Goal: Information Seeking & Learning: Learn about a topic

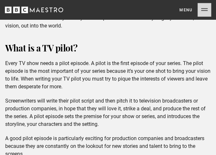
scroll to position [420, 0]
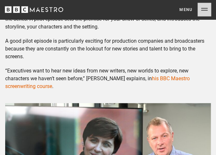
drag, startPoint x: 166, startPoint y: 80, endPoint x: 180, endPoint y: 83, distance: 14.7
click at [180, 83] on p "“Executives want to hear new ideas from new writers, new worlds to explore, new…" at bounding box center [107, 78] width 205 height 23
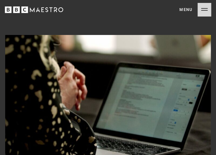
scroll to position [0, 0]
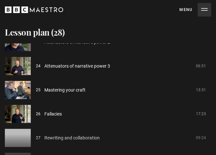
scroll to position [540, 0]
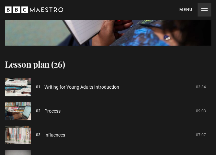
scroll to position [679, 0]
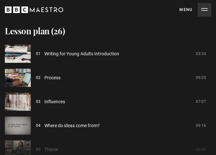
drag, startPoint x: 71, startPoint y: 29, endPoint x: 76, endPoint y: 58, distance: 29.2
click at [71, 29] on h2 "Lesson plan (26)" at bounding box center [108, 31] width 206 height 12
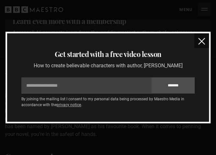
scroll to position [356, 0]
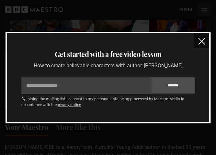
click at [203, 40] on img "close" at bounding box center [201, 41] width 7 height 7
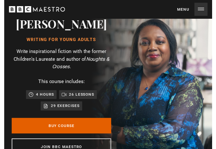
scroll to position [0, 0]
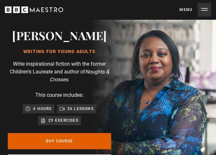
drag, startPoint x: 11, startPoint y: 36, endPoint x: 97, endPoint y: 51, distance: 87.6
click at [97, 51] on div "Malorie Blackman Writing for Young Adults Write inspirational fiction with the …" at bounding box center [59, 99] width 119 height 160
copy div "Malorie Blackman Writing for Young Adults"
